Goal: Task Accomplishment & Management: Use online tool/utility

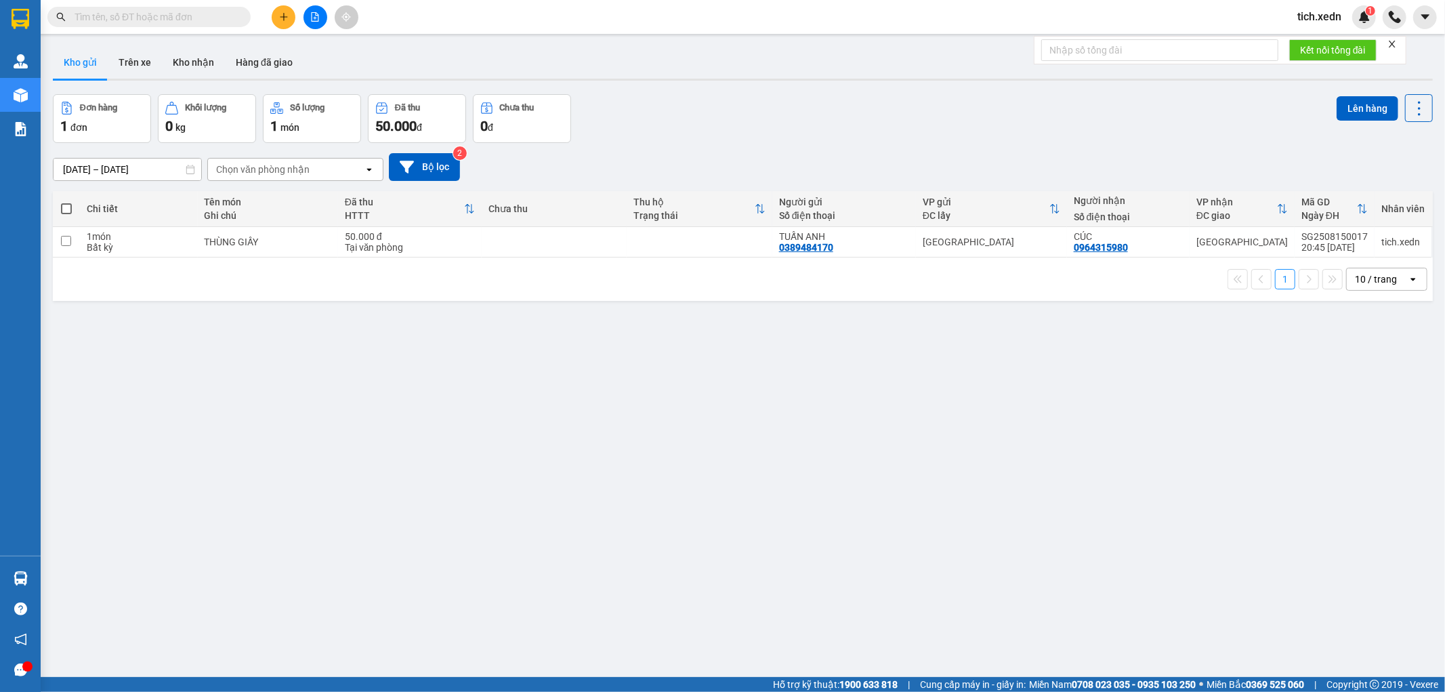
click at [70, 208] on span at bounding box center [66, 208] width 11 height 11
click at [66, 202] on input "checkbox" at bounding box center [66, 202] width 0 height 0
checkbox input "true"
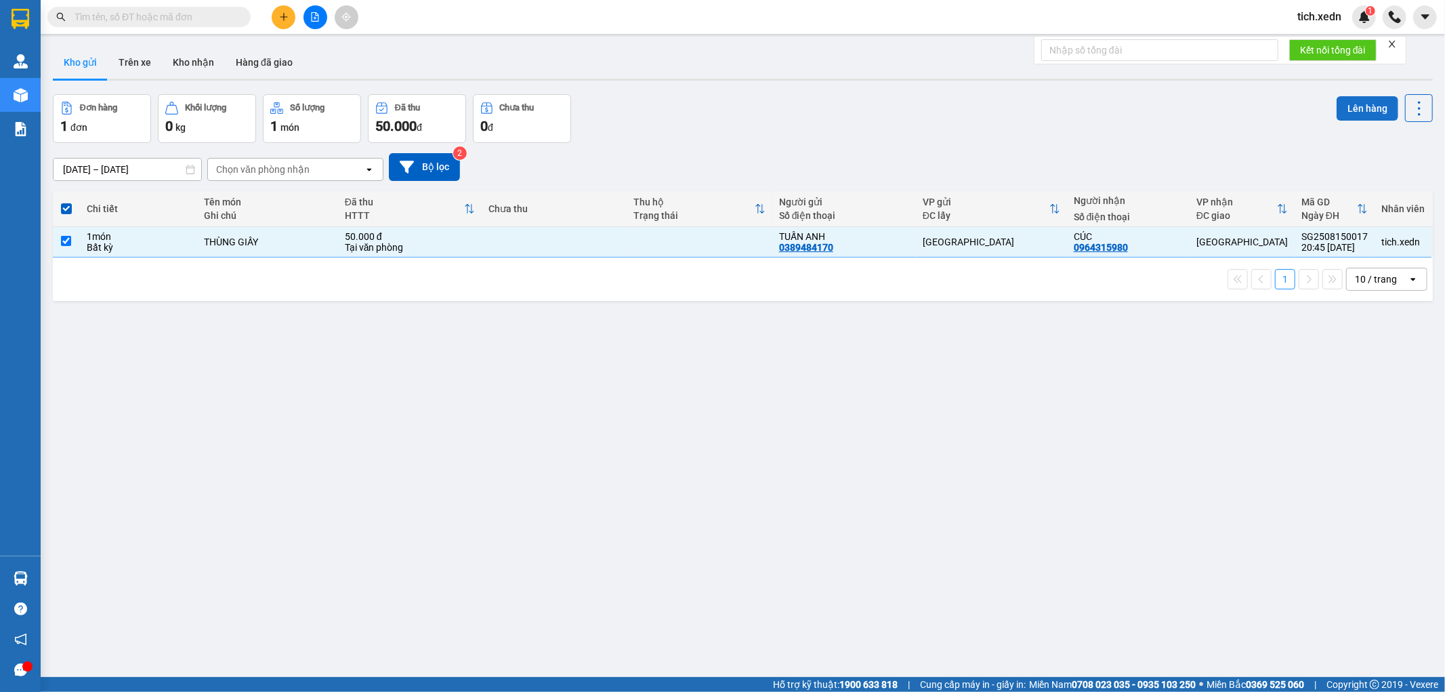
click at [1353, 106] on button "Lên hàng" at bounding box center [1368, 108] width 62 height 24
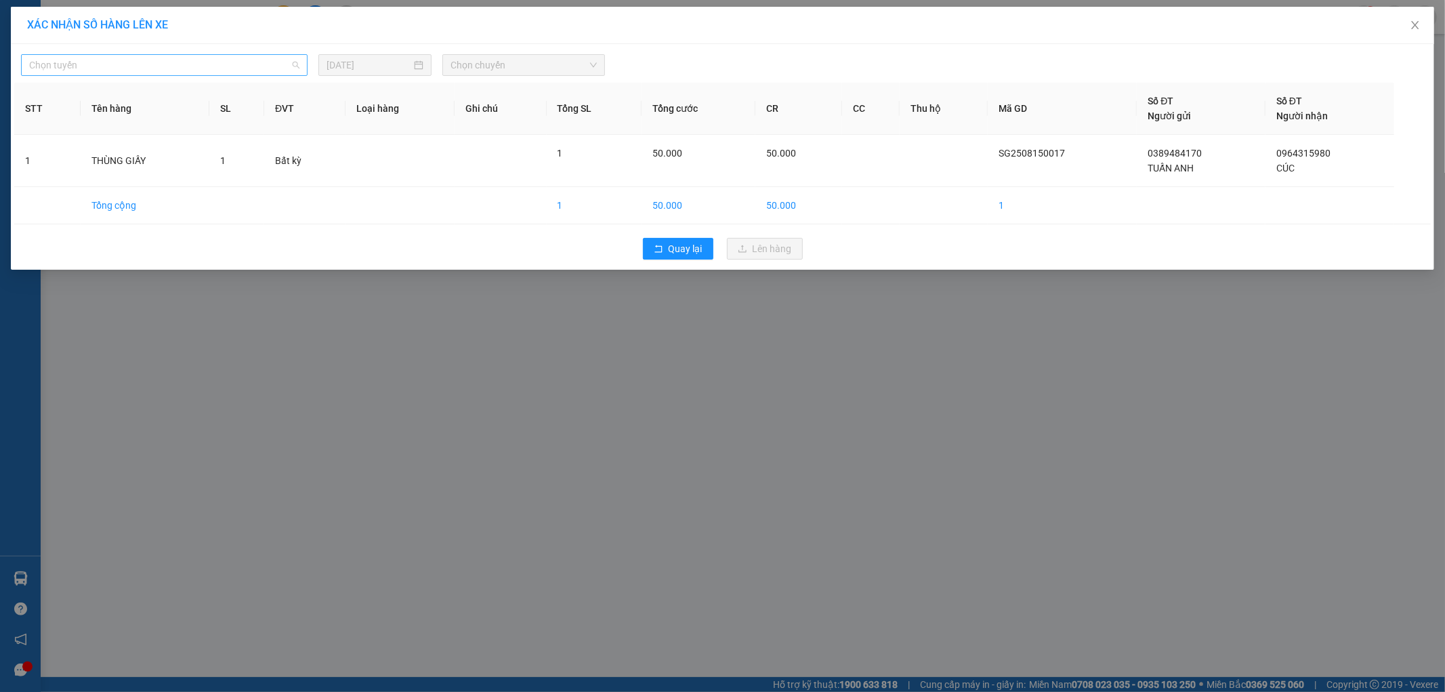
click at [287, 62] on span "Chọn tuyến" at bounding box center [164, 65] width 270 height 20
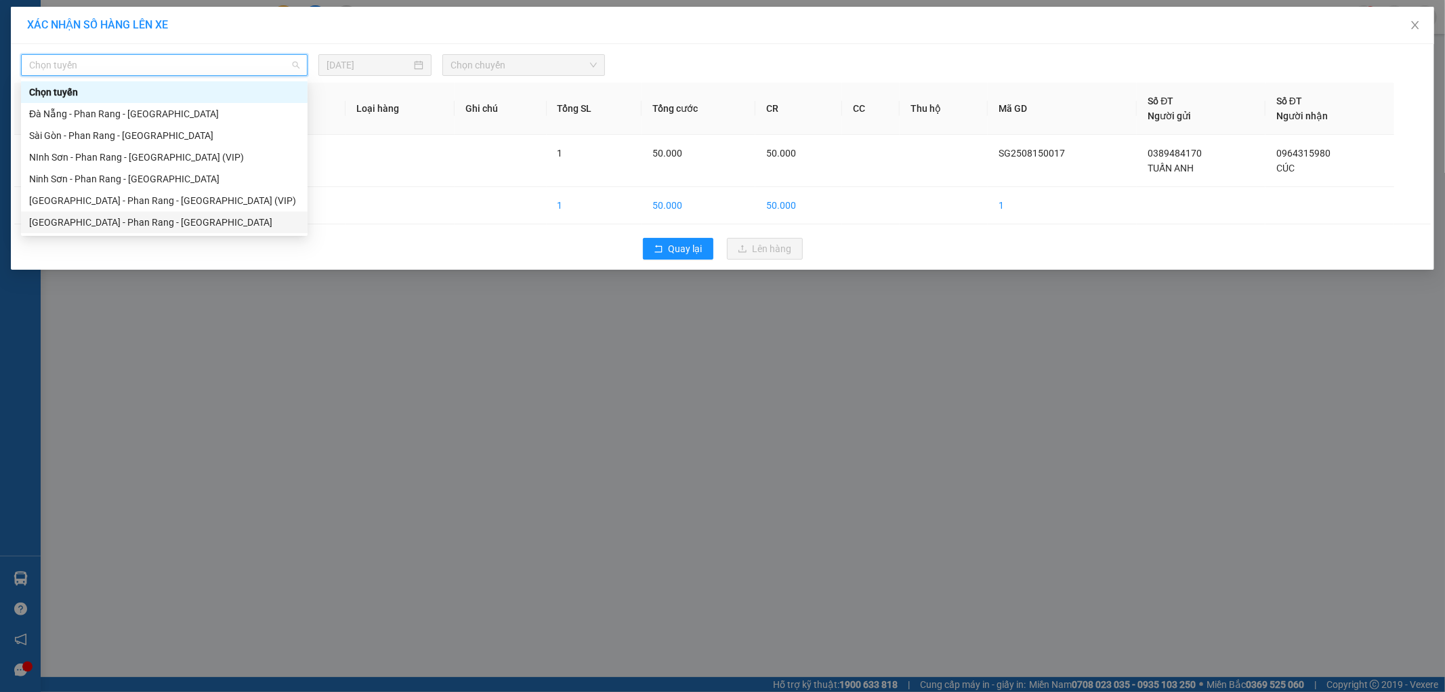
click at [185, 220] on div "[GEOGRAPHIC_DATA] - Phan Rang - [GEOGRAPHIC_DATA]" at bounding box center [164, 222] width 270 height 15
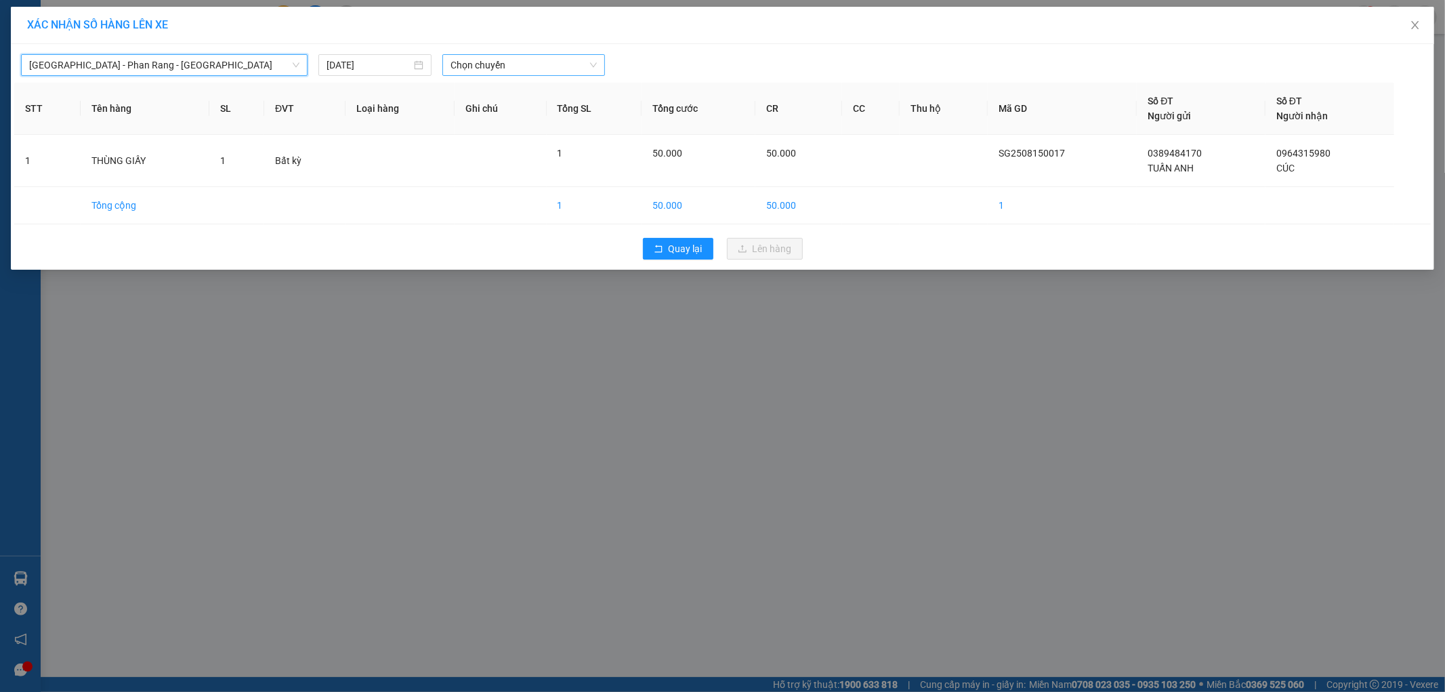
click at [554, 64] on span "Chọn chuyến" at bounding box center [524, 65] width 146 height 20
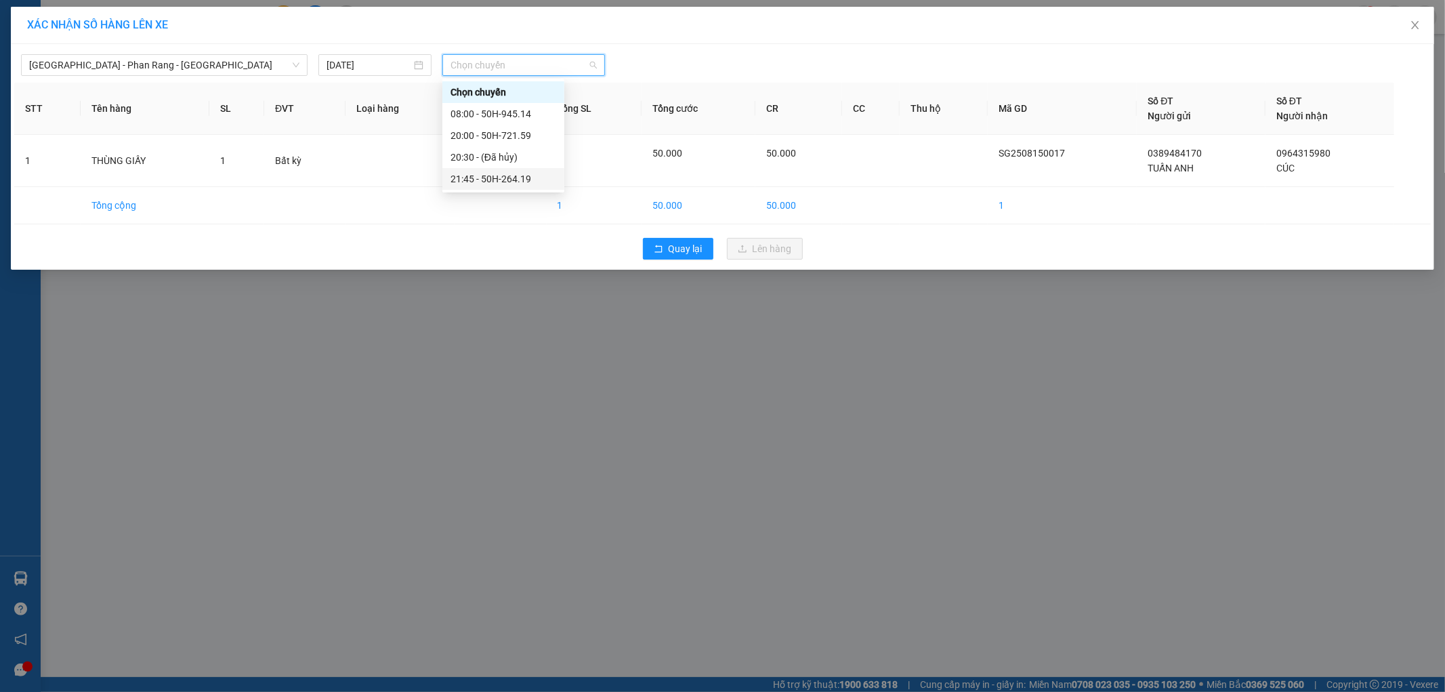
click at [540, 173] on div "21:45 - 50H-264.19" at bounding box center [504, 178] width 106 height 15
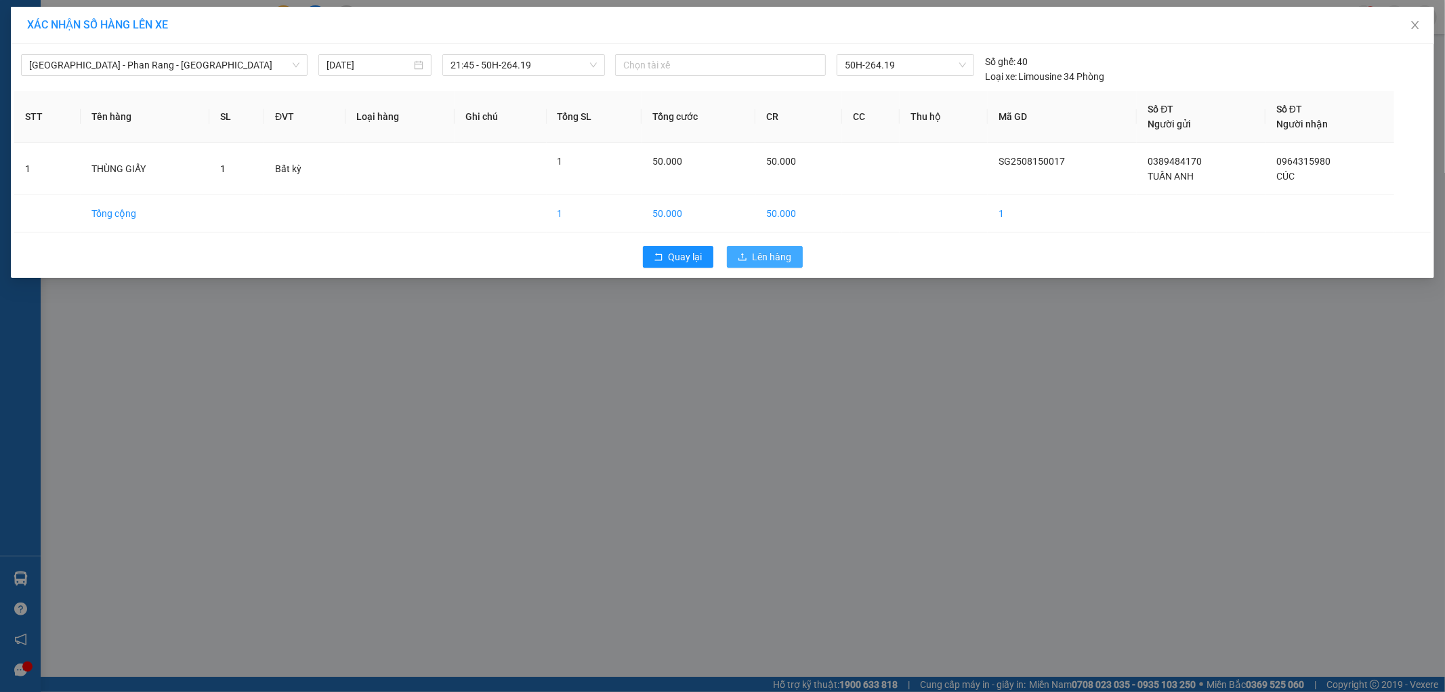
click at [778, 259] on span "Lên hàng" at bounding box center [772, 256] width 39 height 15
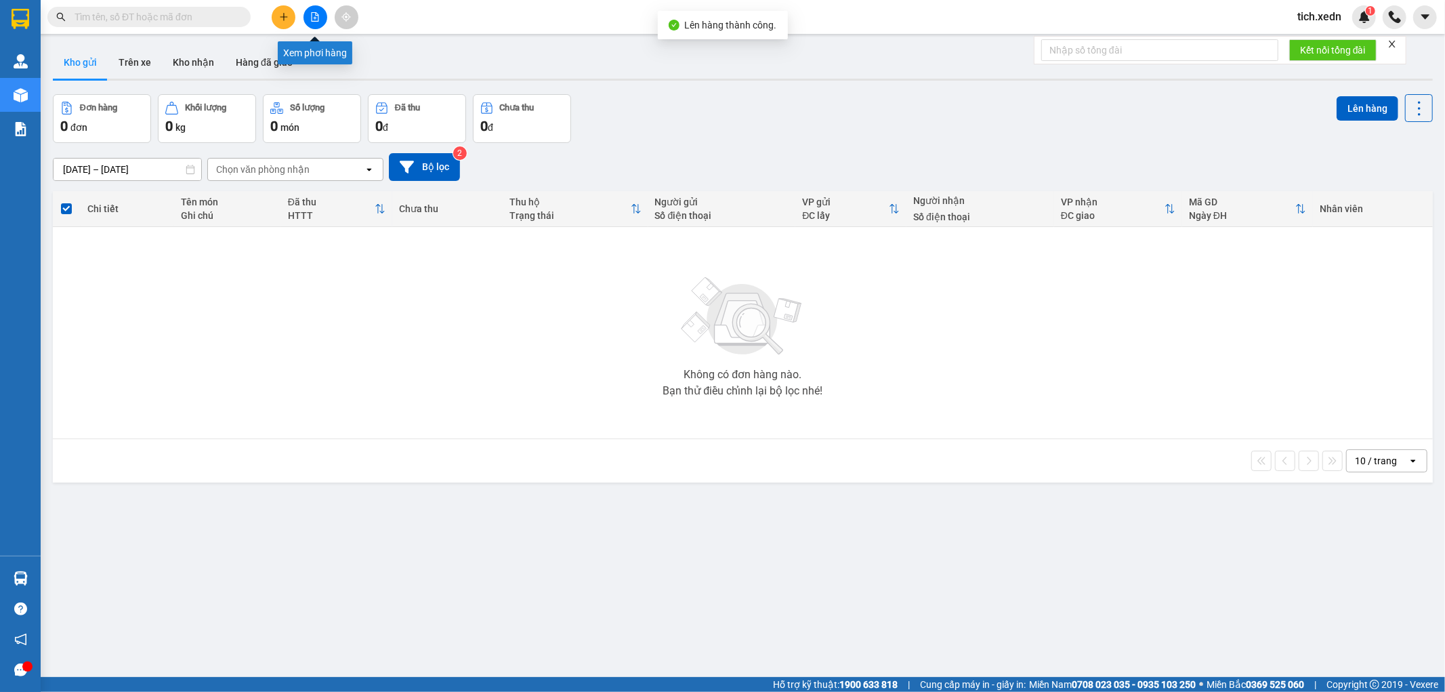
click at [314, 12] on icon "file-add" at bounding box center [315, 16] width 7 height 9
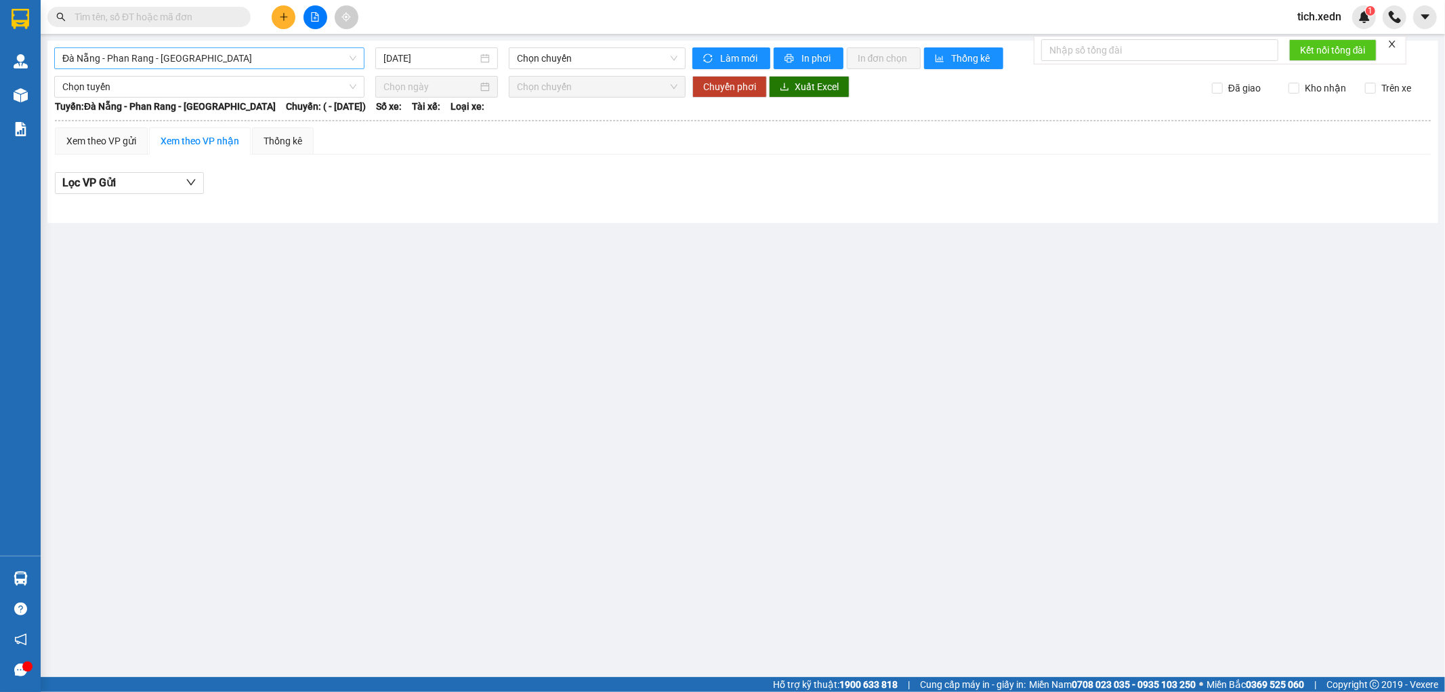
click at [321, 61] on span "Đà Nẵng - Phan Rang - [GEOGRAPHIC_DATA]" at bounding box center [209, 58] width 294 height 20
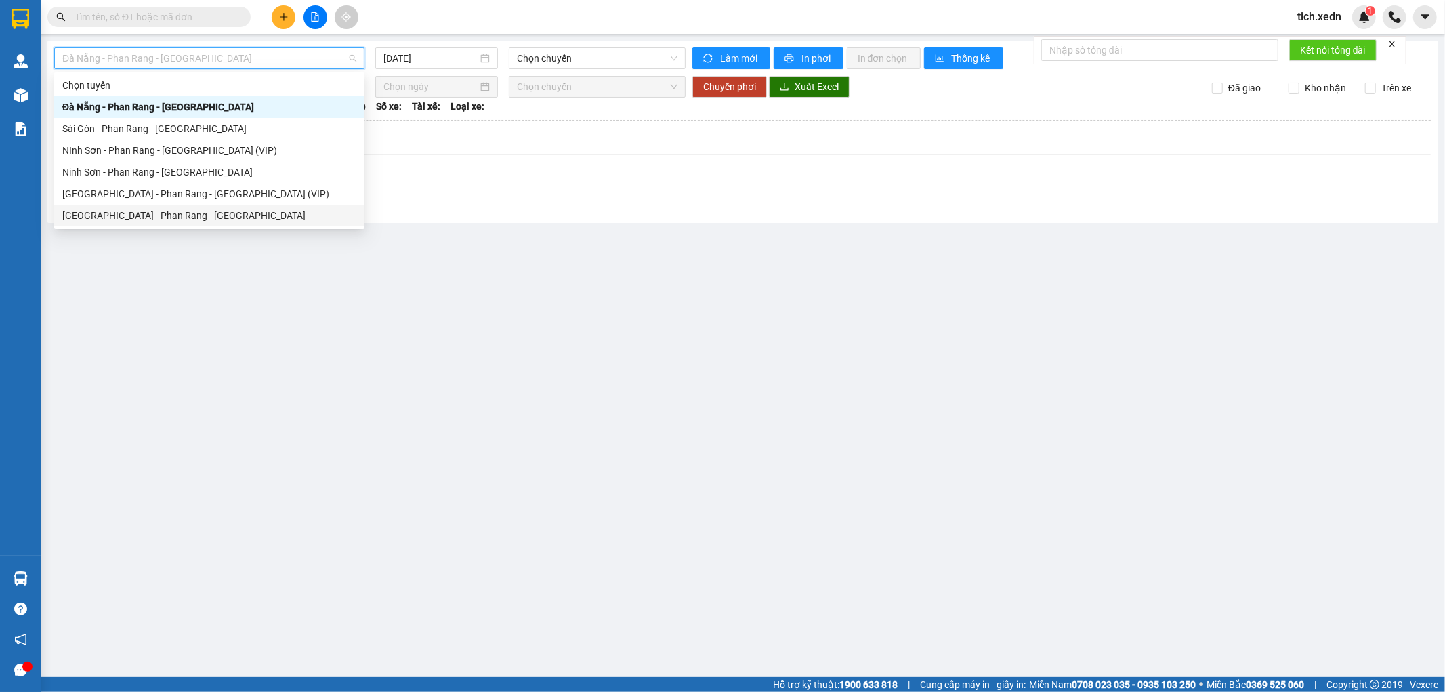
click at [248, 220] on div "[GEOGRAPHIC_DATA] - Phan Rang - [GEOGRAPHIC_DATA]" at bounding box center [209, 215] width 294 height 15
type input "[DATE]"
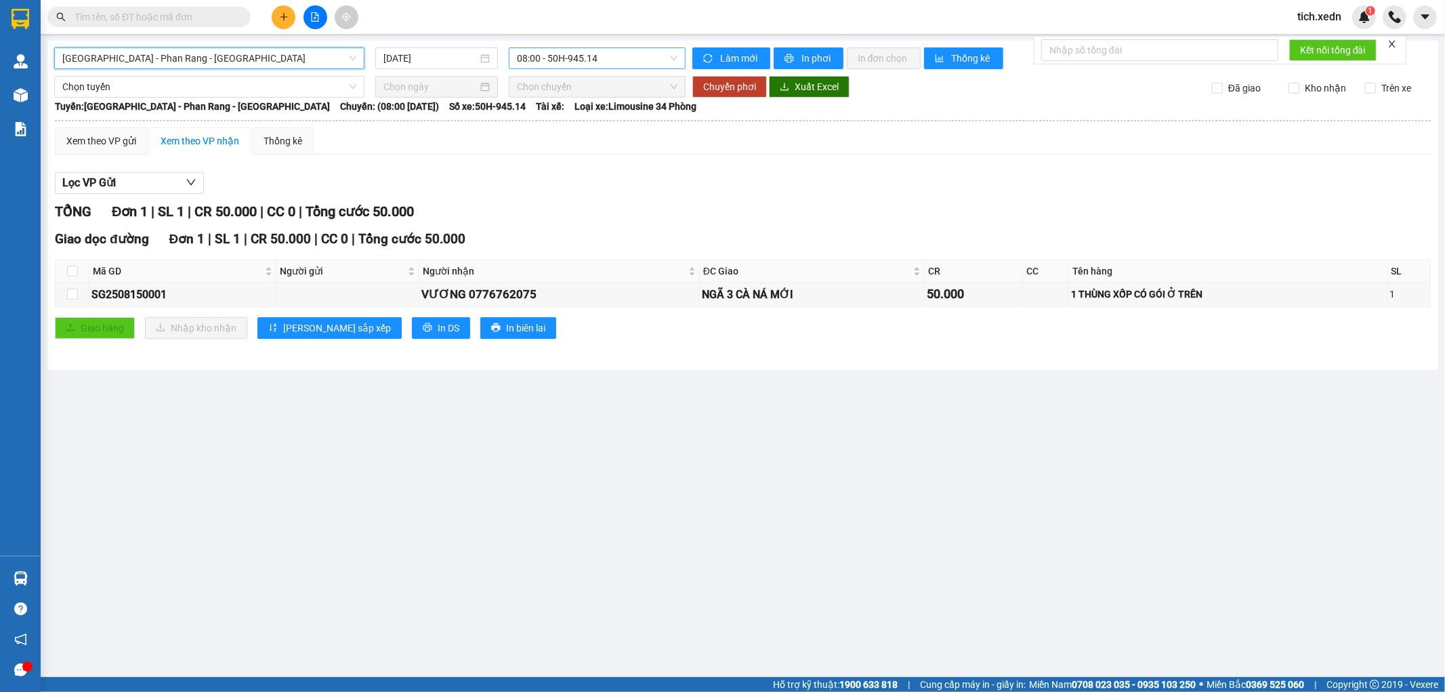
click at [642, 53] on span "08:00 - 50H-945.14" at bounding box center [597, 58] width 160 height 20
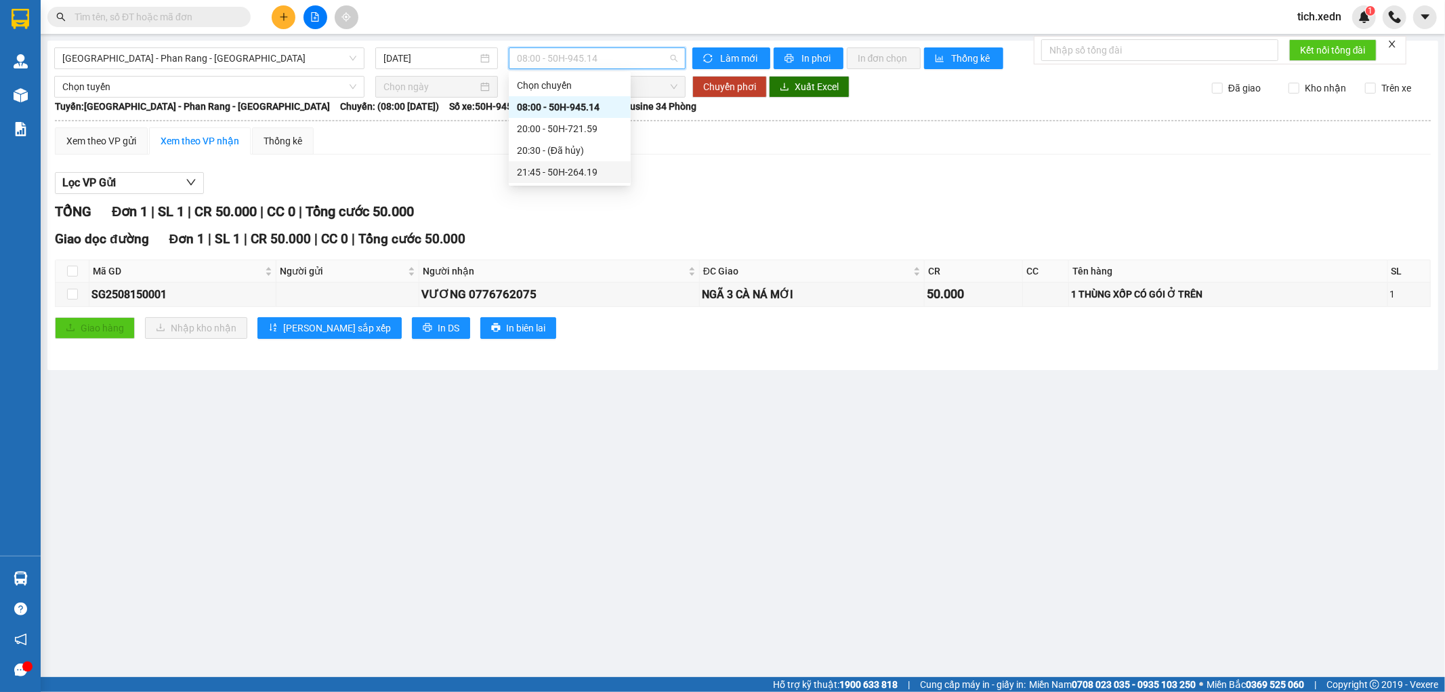
click at [610, 172] on div "21:45 - 50H-264.19" at bounding box center [570, 172] width 106 height 15
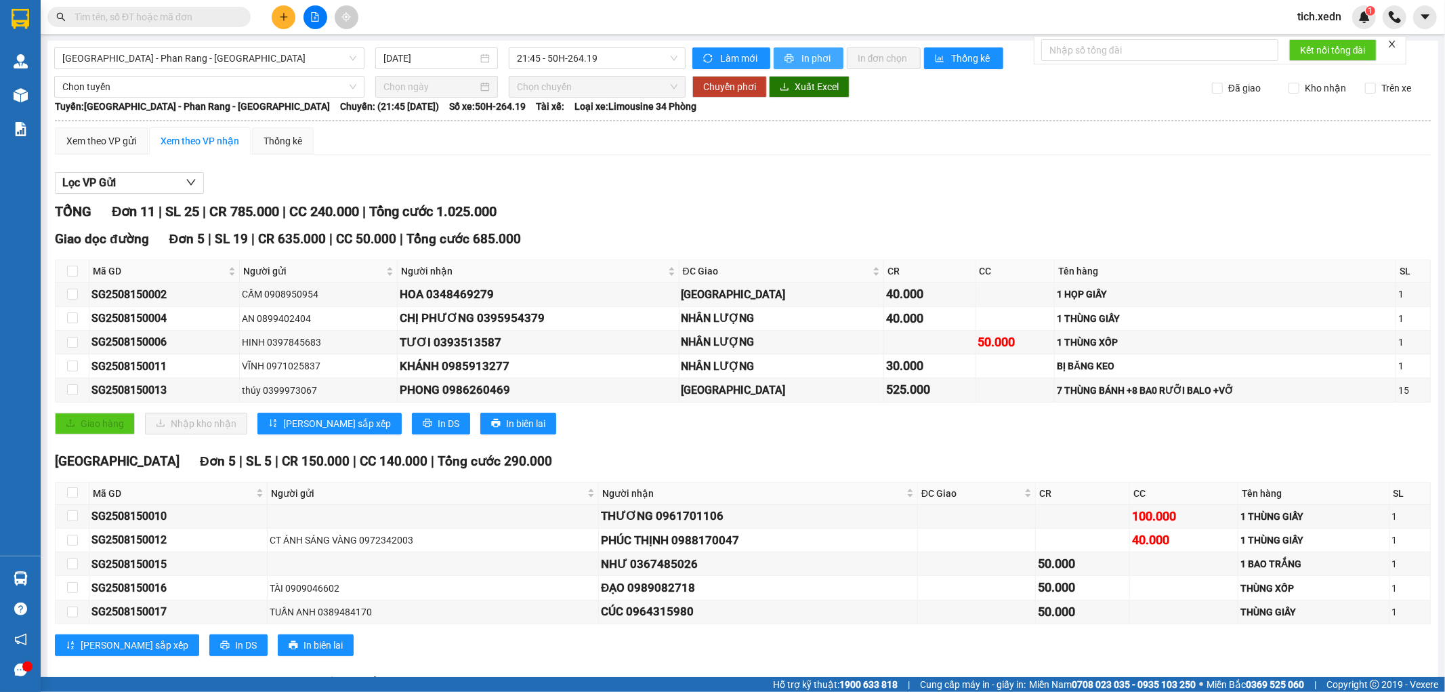
click at [818, 51] on span "In phơi" at bounding box center [817, 58] width 31 height 15
click at [184, 19] on input "text" at bounding box center [155, 16] width 160 height 15
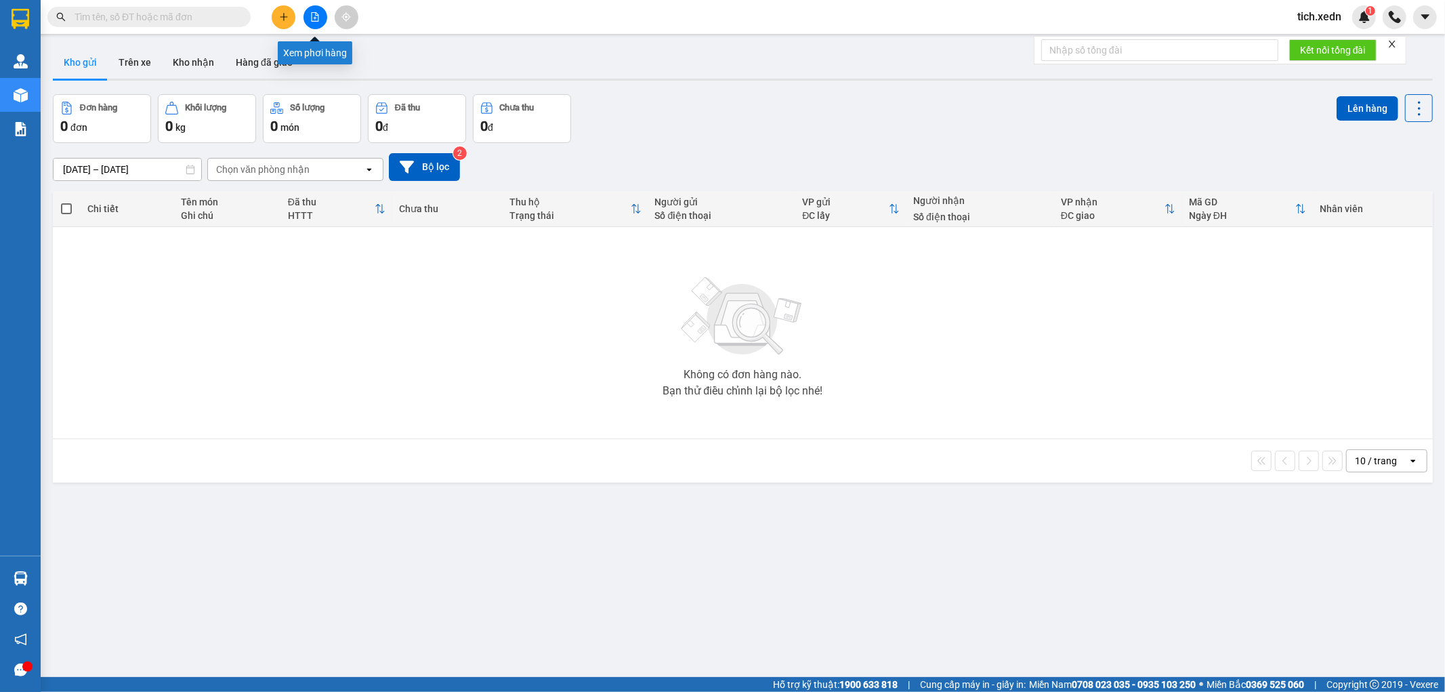
click at [316, 14] on icon "file-add" at bounding box center [314, 16] width 9 height 9
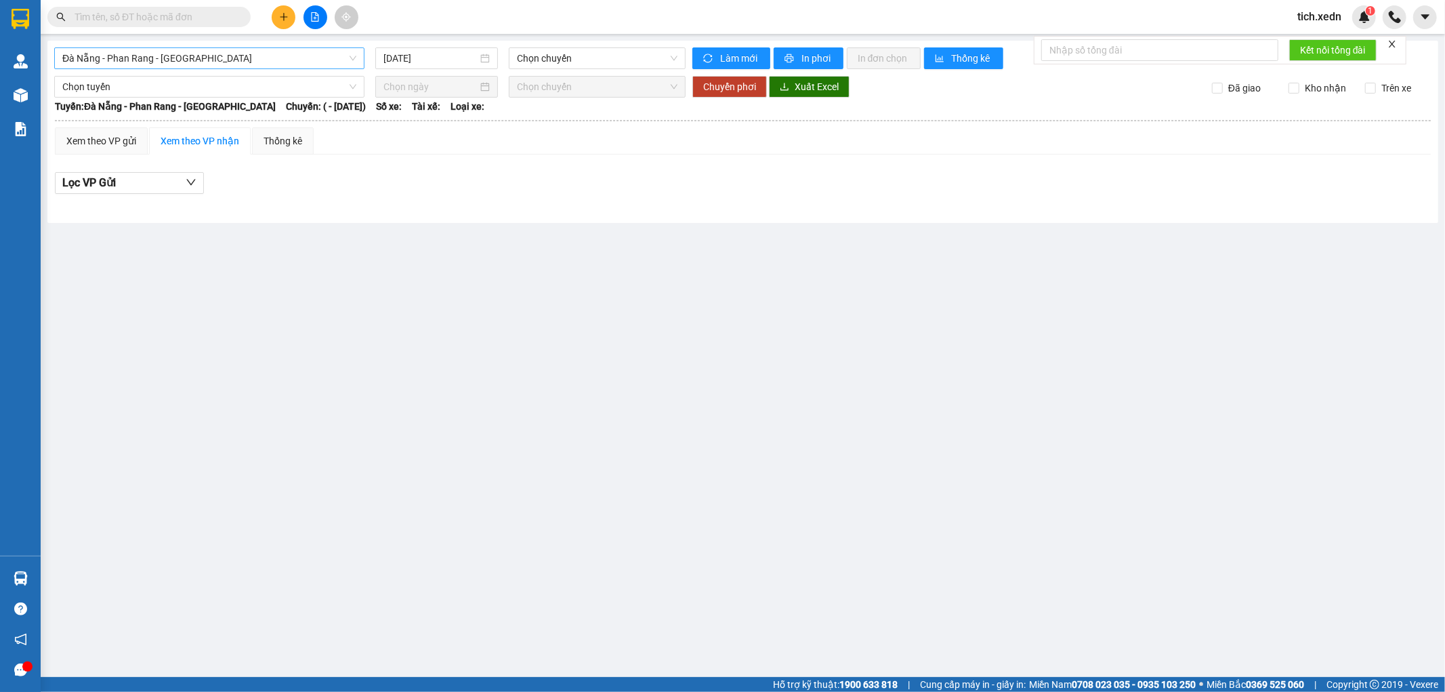
click at [354, 62] on span "Đà Nẵng - Phan Rang - [GEOGRAPHIC_DATA]" at bounding box center [209, 58] width 294 height 20
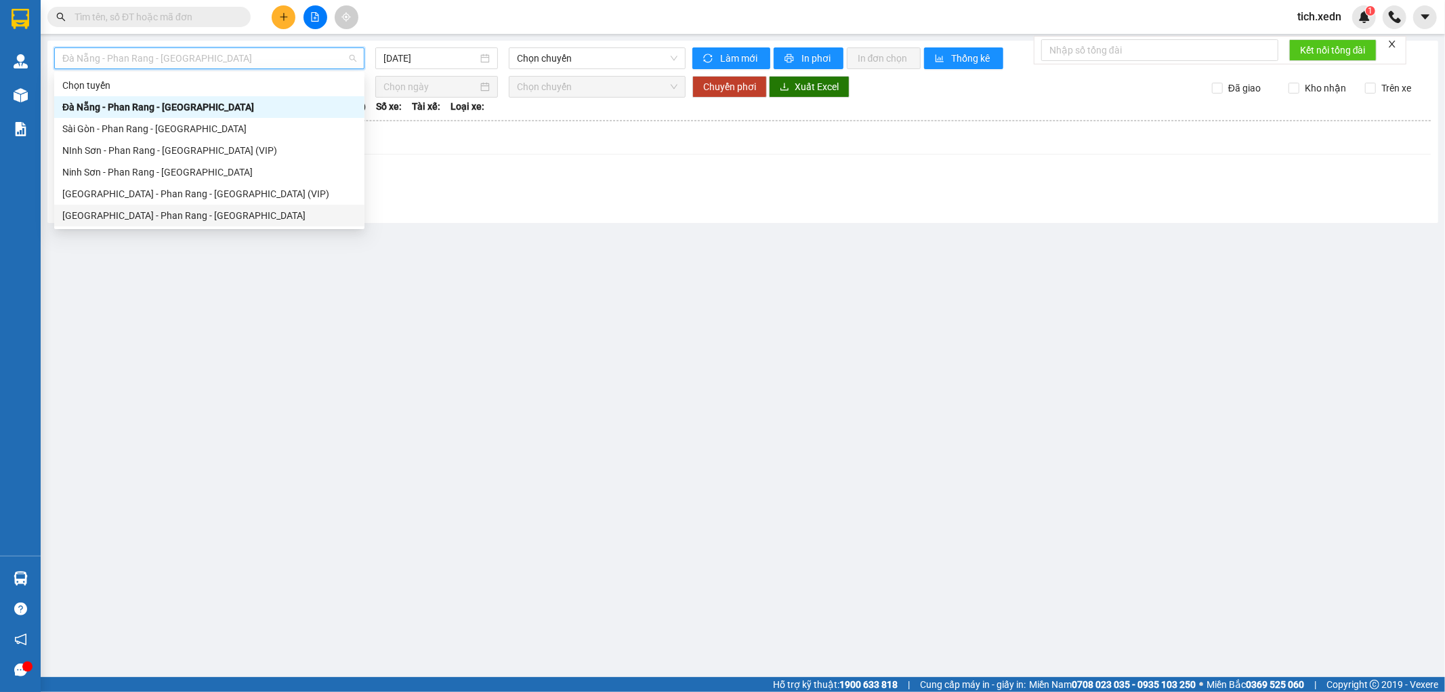
click at [350, 220] on div "[GEOGRAPHIC_DATA] - Phan Rang - [GEOGRAPHIC_DATA]" at bounding box center [209, 215] width 294 height 15
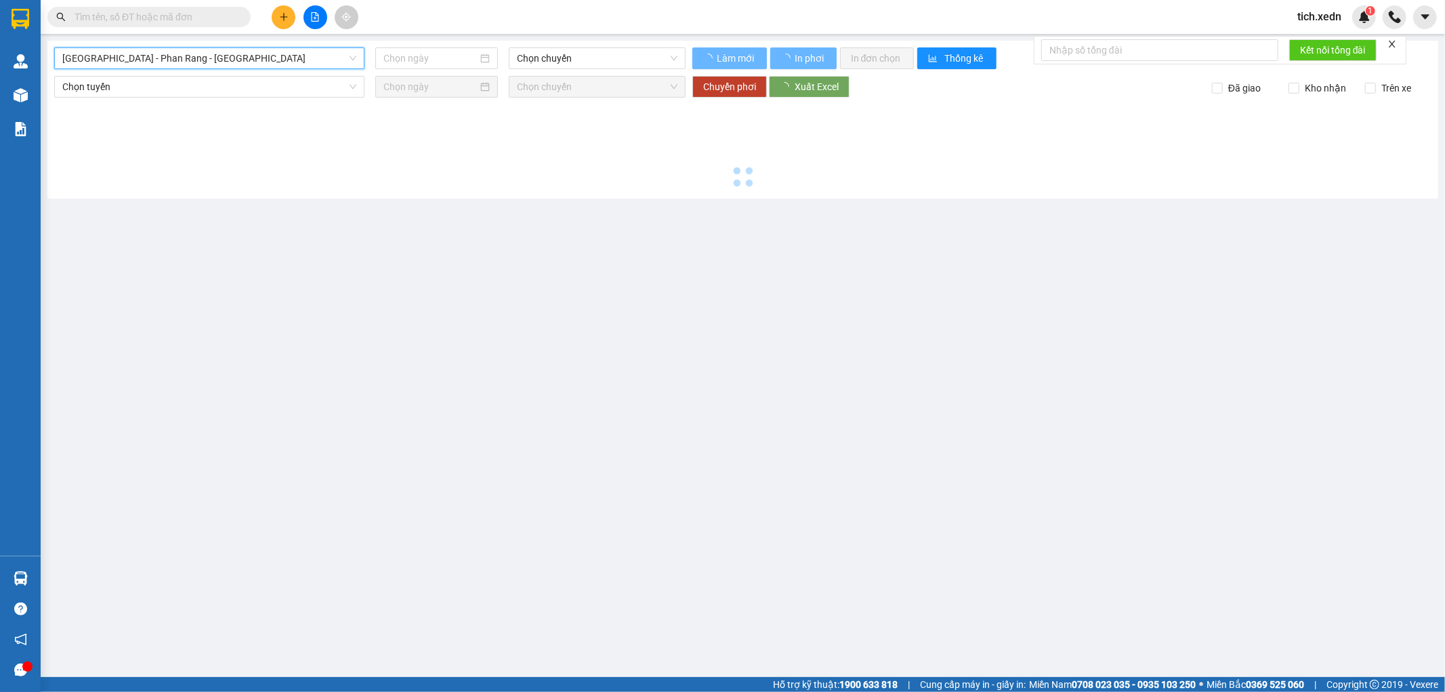
type input "[DATE]"
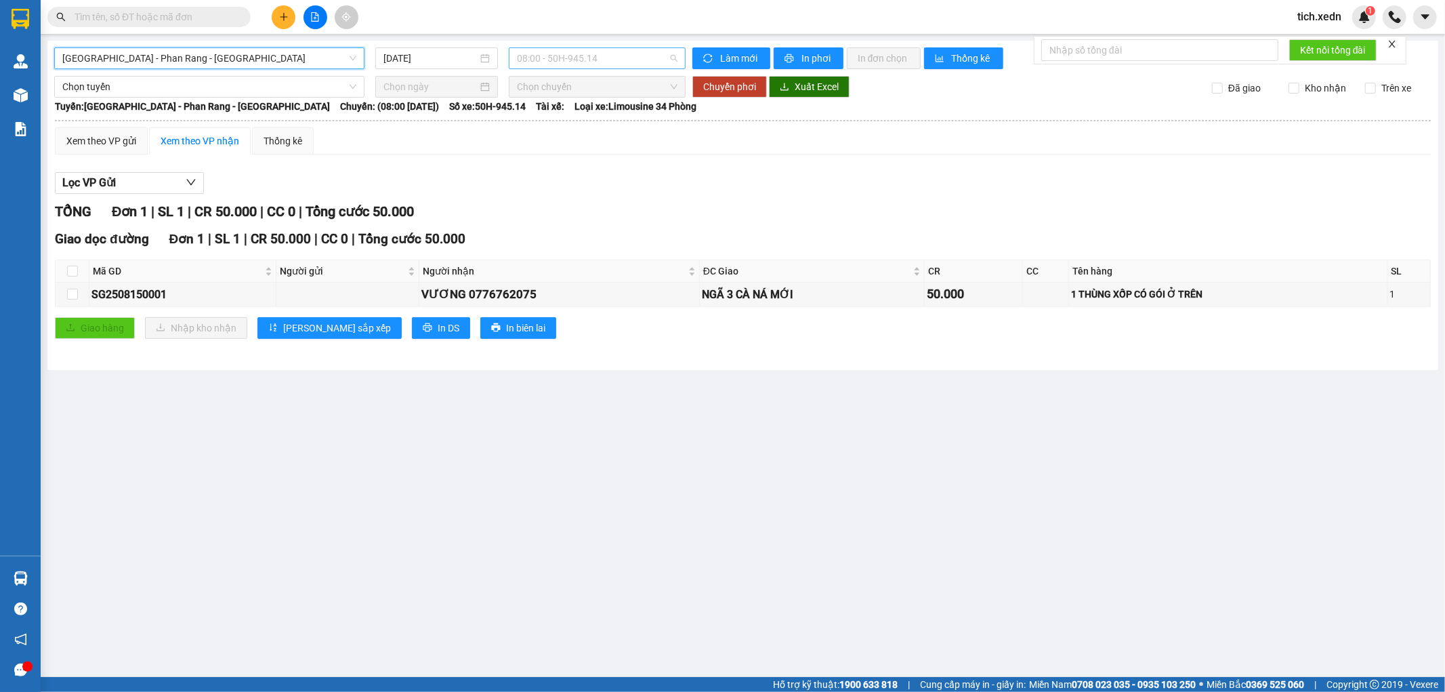
click at [598, 58] on span "08:00 - 50H-945.14" at bounding box center [597, 58] width 160 height 20
click at [798, 49] on button "In phơi" at bounding box center [809, 58] width 70 height 22
click at [348, 64] on span "[GEOGRAPHIC_DATA] - Phan Rang - [GEOGRAPHIC_DATA]" at bounding box center [209, 58] width 294 height 20
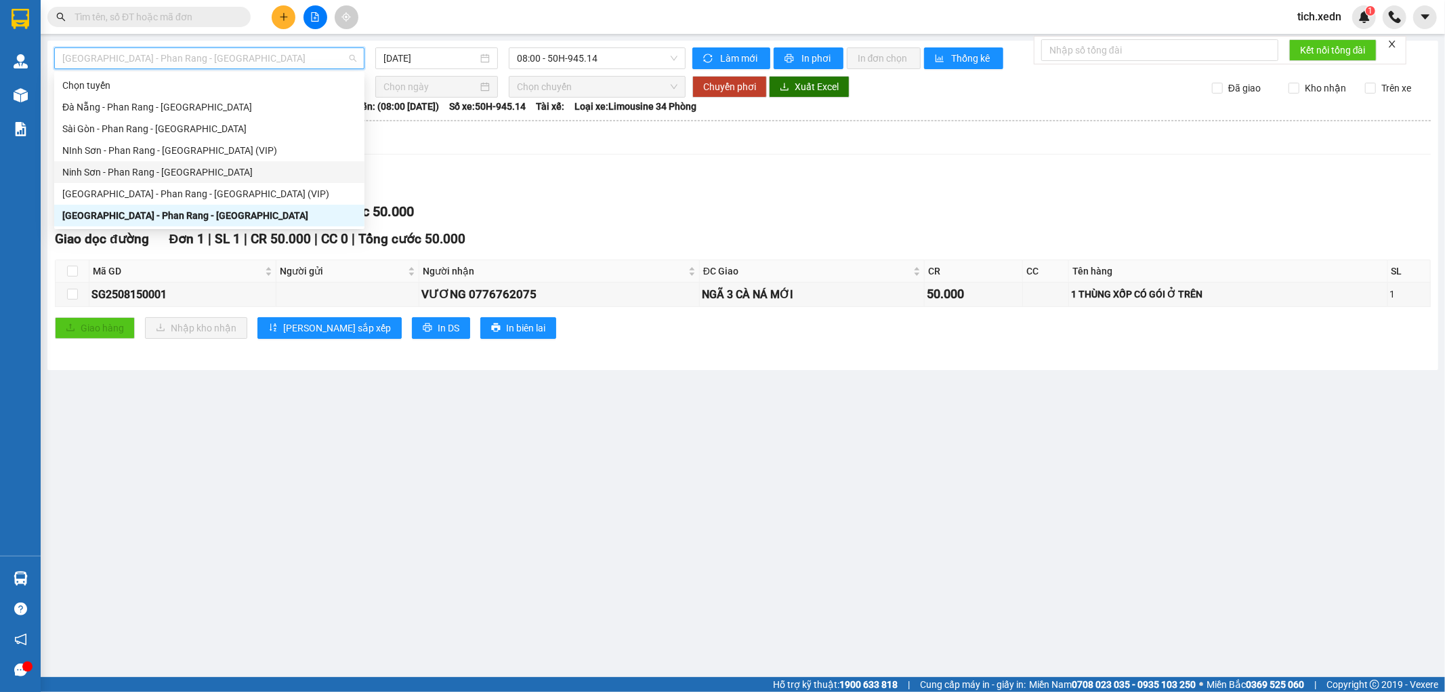
click at [251, 161] on div "Ninh Sơn - Phan Rang - [GEOGRAPHIC_DATA]" at bounding box center [209, 172] width 310 height 22
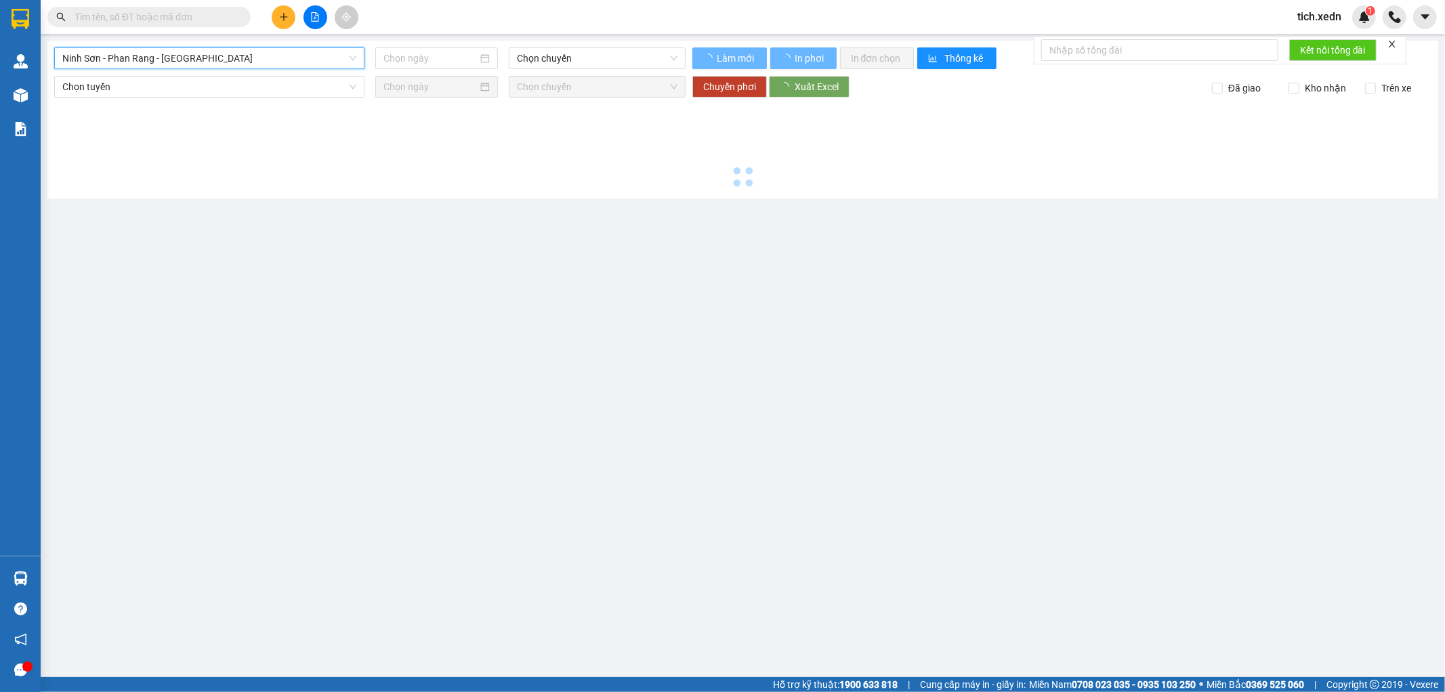
type input "[DATE]"
